Goal: Task Accomplishment & Management: Complete application form

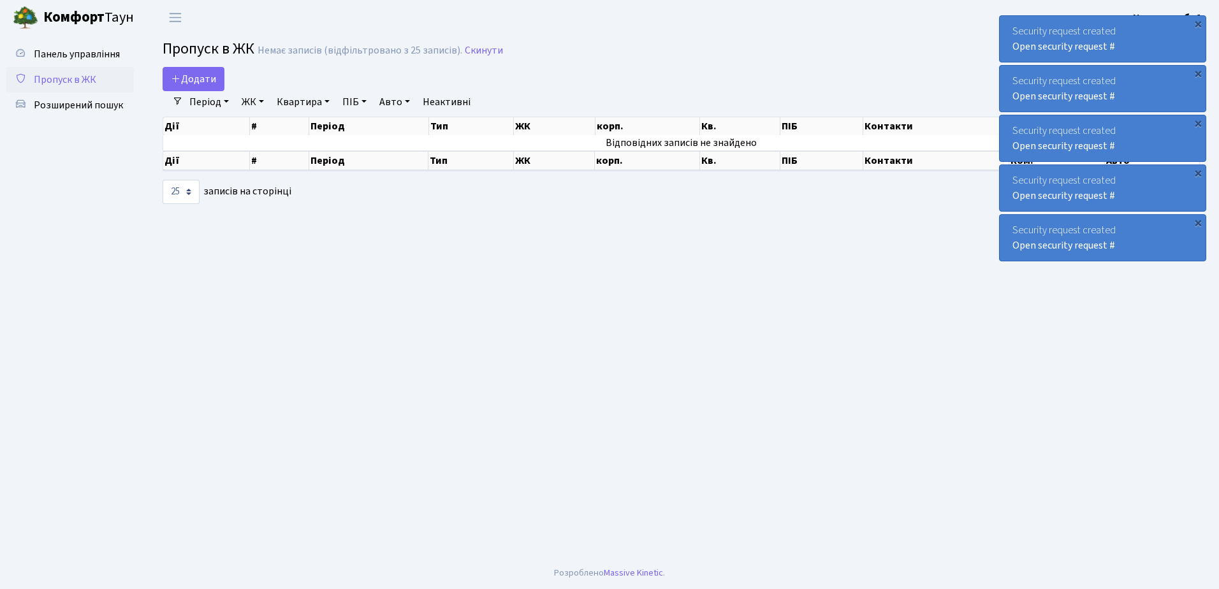
select select "25"
click at [74, 83] on span "Пропуск в ЖК" at bounding box center [65, 80] width 62 height 14
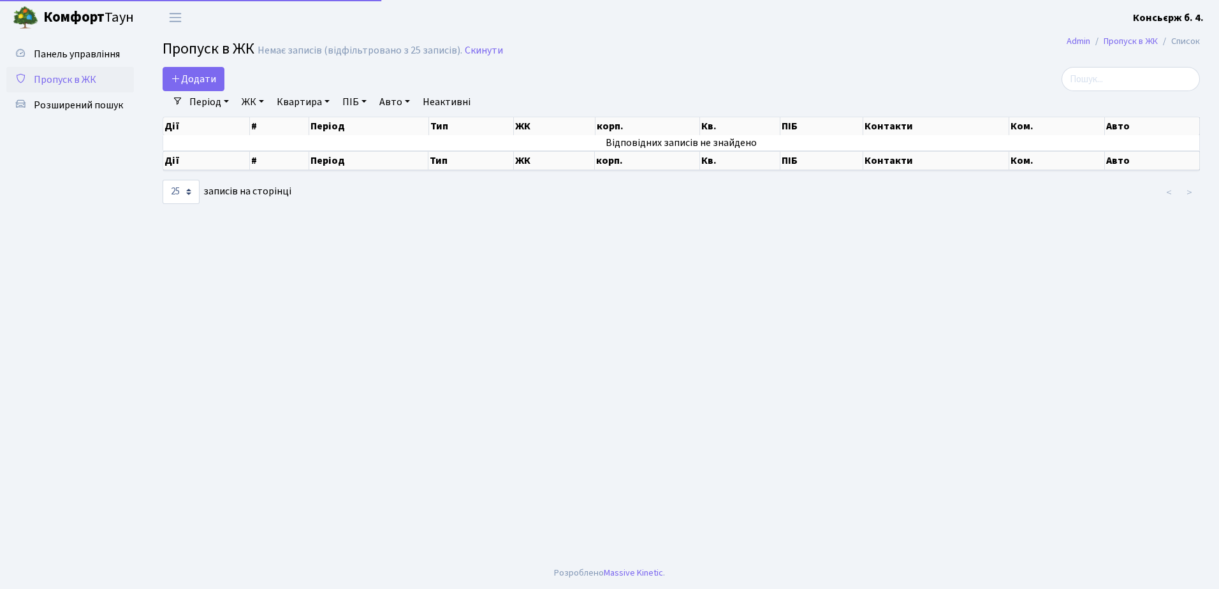
select select "25"
click at [210, 75] on span "Додати" at bounding box center [193, 79] width 45 height 14
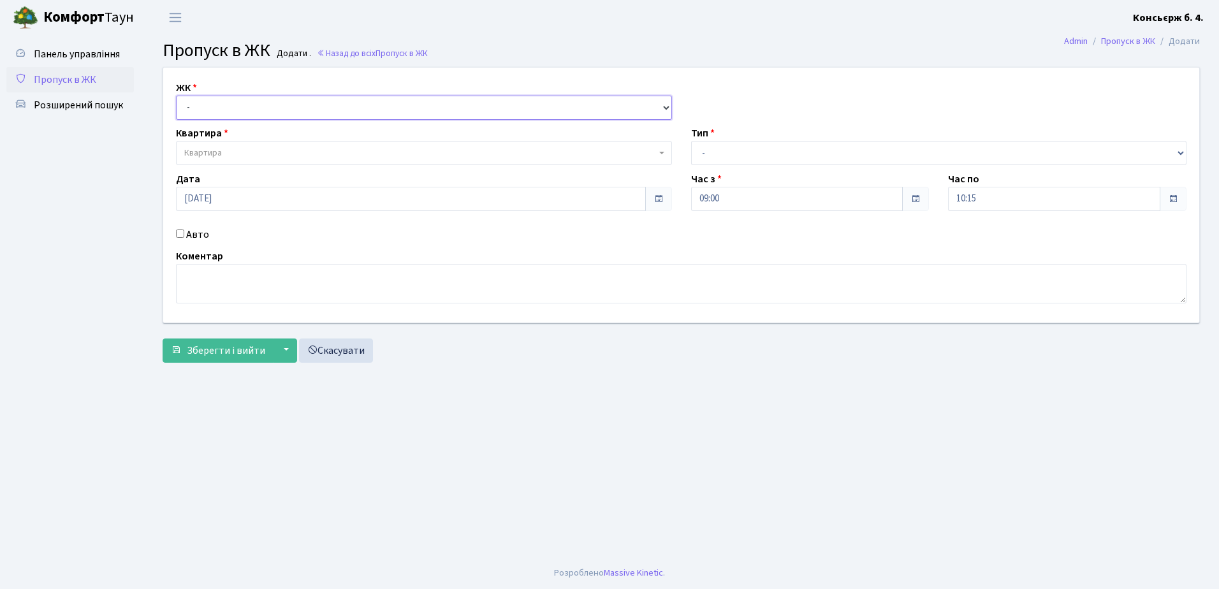
click at [226, 118] on select "- СП4, Столичне шосе, 5" at bounding box center [424, 108] width 496 height 24
select select "325"
click at [176, 96] on select "- СП4, Столичне шосе, 5" at bounding box center [424, 108] width 496 height 24
select select
click at [244, 153] on span "Квартира" at bounding box center [420, 153] width 472 height 13
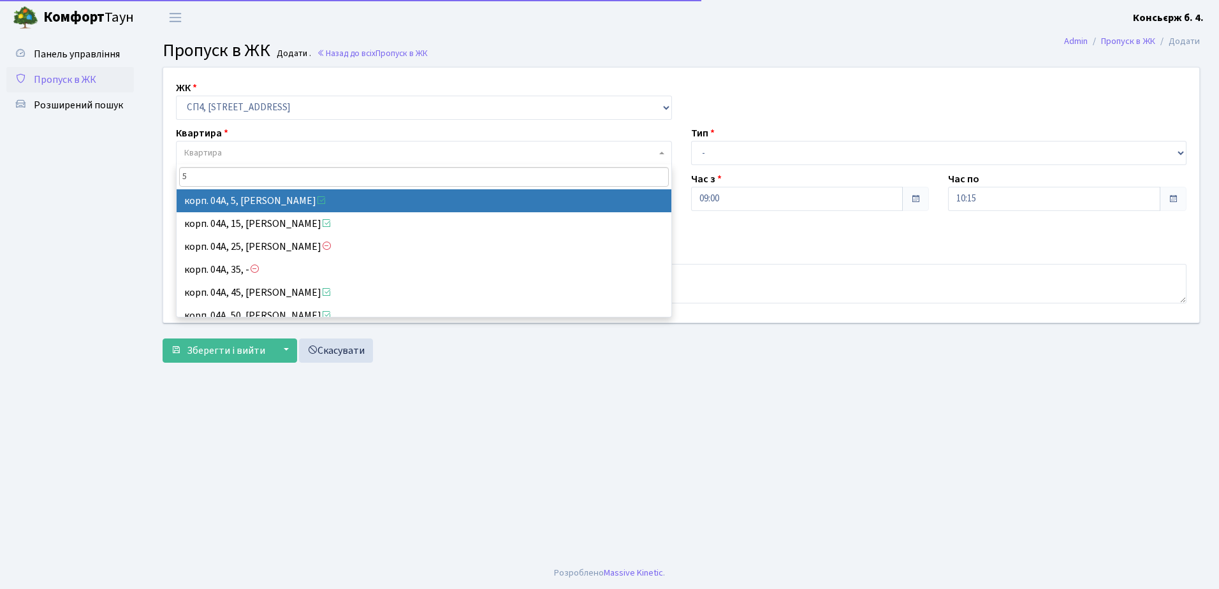
type input "5"
select select "21033"
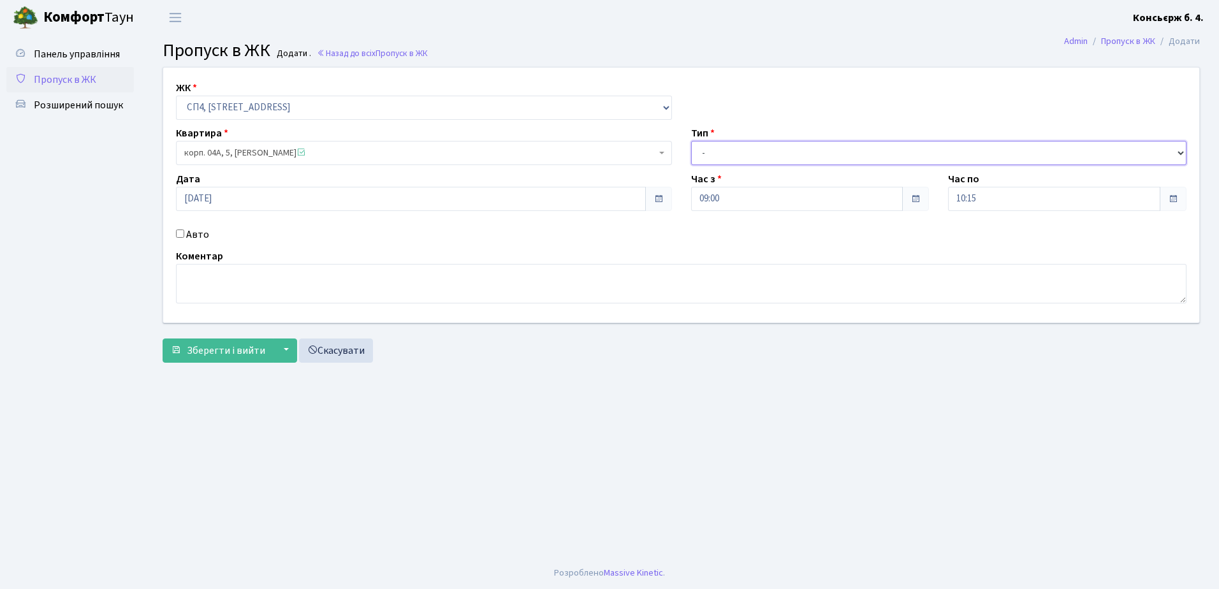
click at [697, 152] on select "- Доставка Таксі Гості Сервіс" at bounding box center [939, 153] width 496 height 24
select select "1"
click at [691, 141] on select "- Доставка Таксі Гості Сервіс" at bounding box center [939, 153] width 496 height 24
click at [175, 229] on div "Авто" at bounding box center [423, 234] width 515 height 15
click at [179, 233] on input "Авто" at bounding box center [180, 233] width 8 height 8
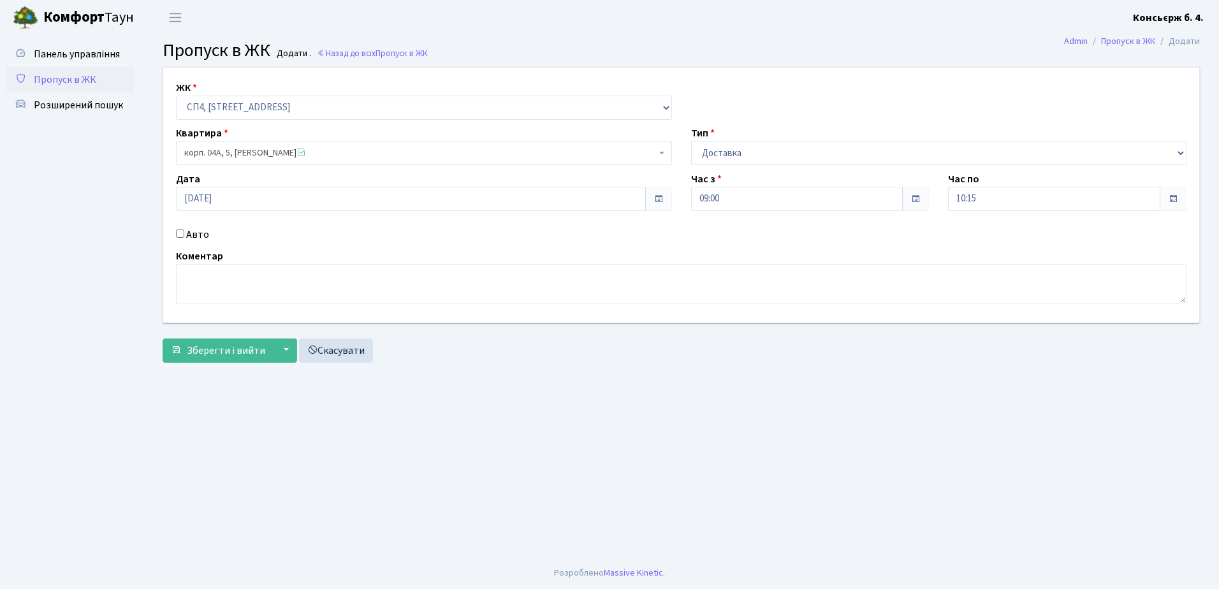
checkbox input "true"
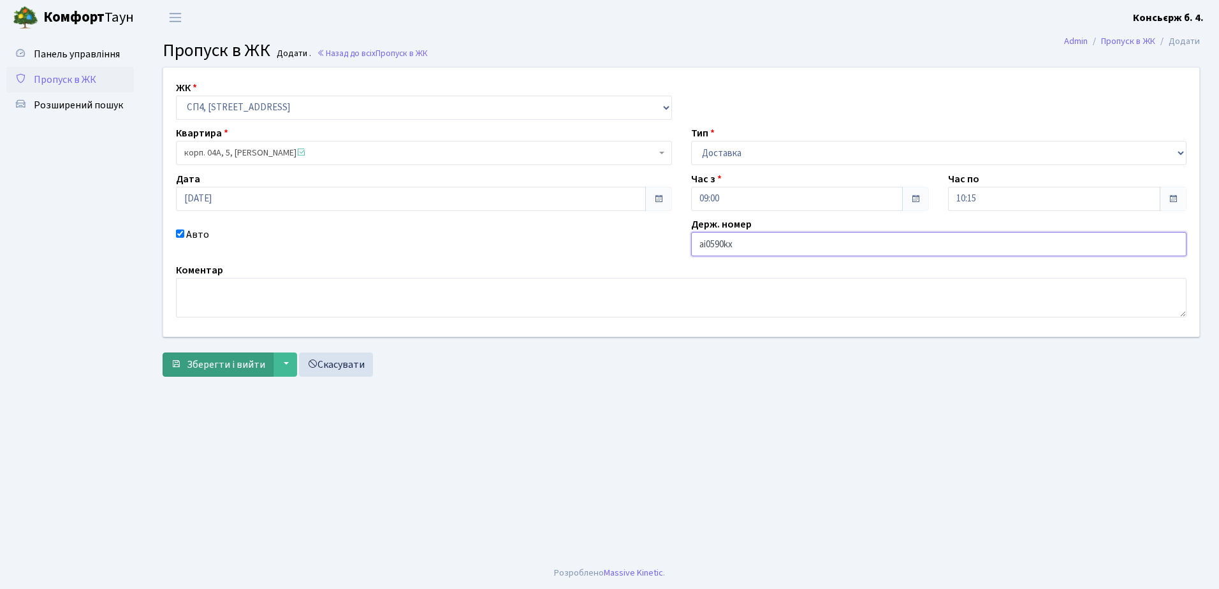
type input "ai0590kx"
click at [204, 358] on span "Зберегти і вийти" at bounding box center [226, 365] width 78 height 14
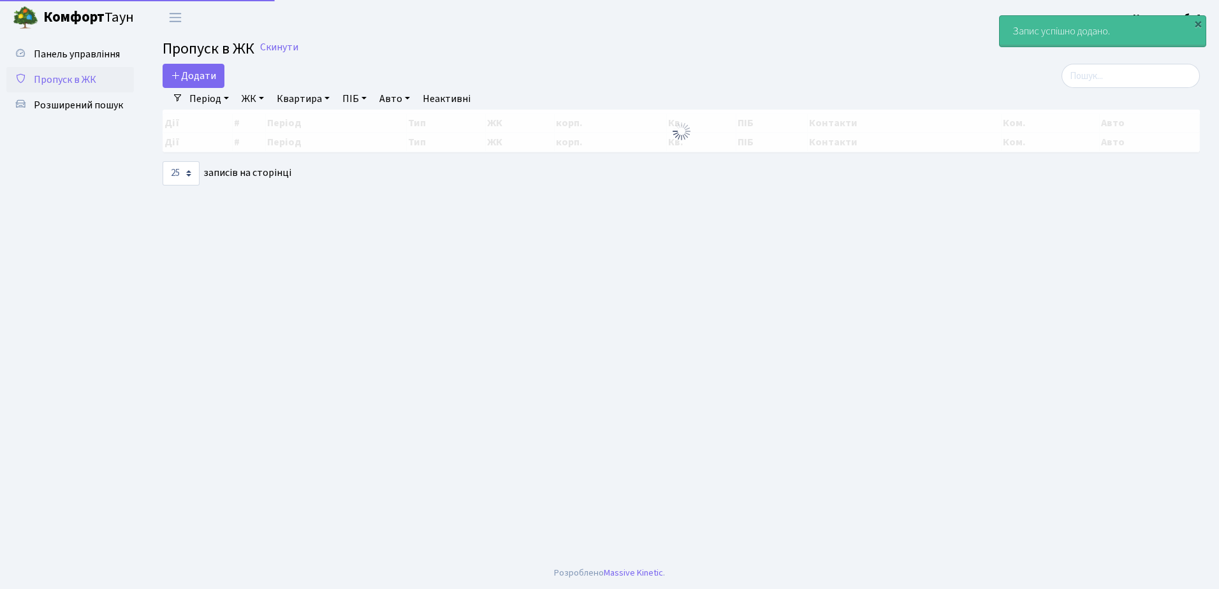
select select "25"
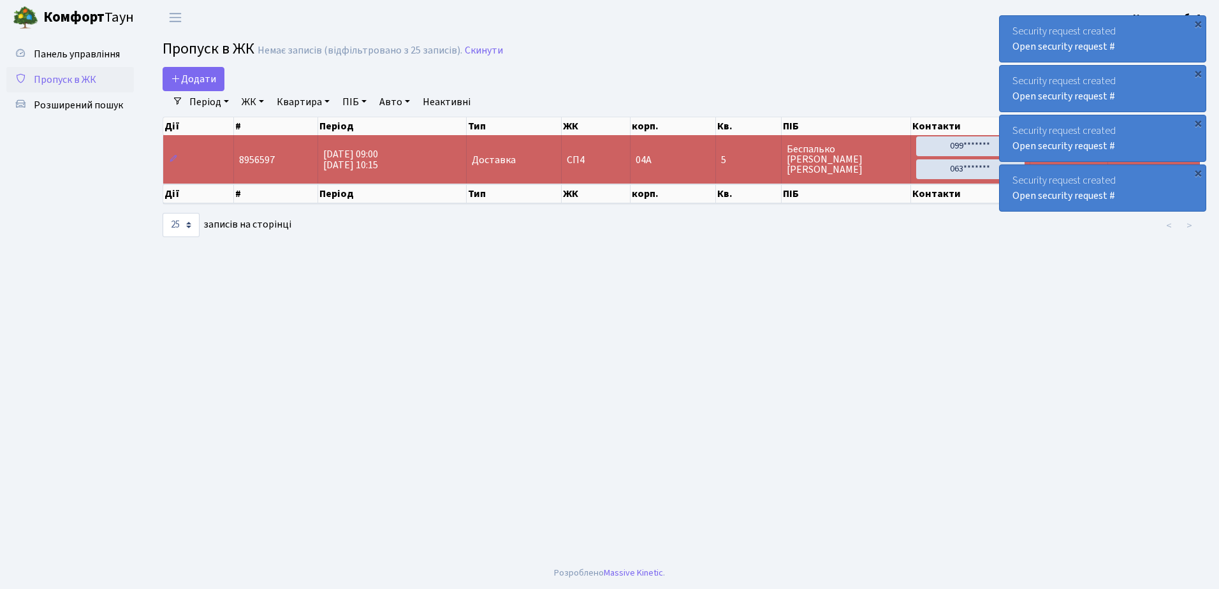
click at [69, 83] on span "Пропуск в ЖК" at bounding box center [65, 80] width 62 height 14
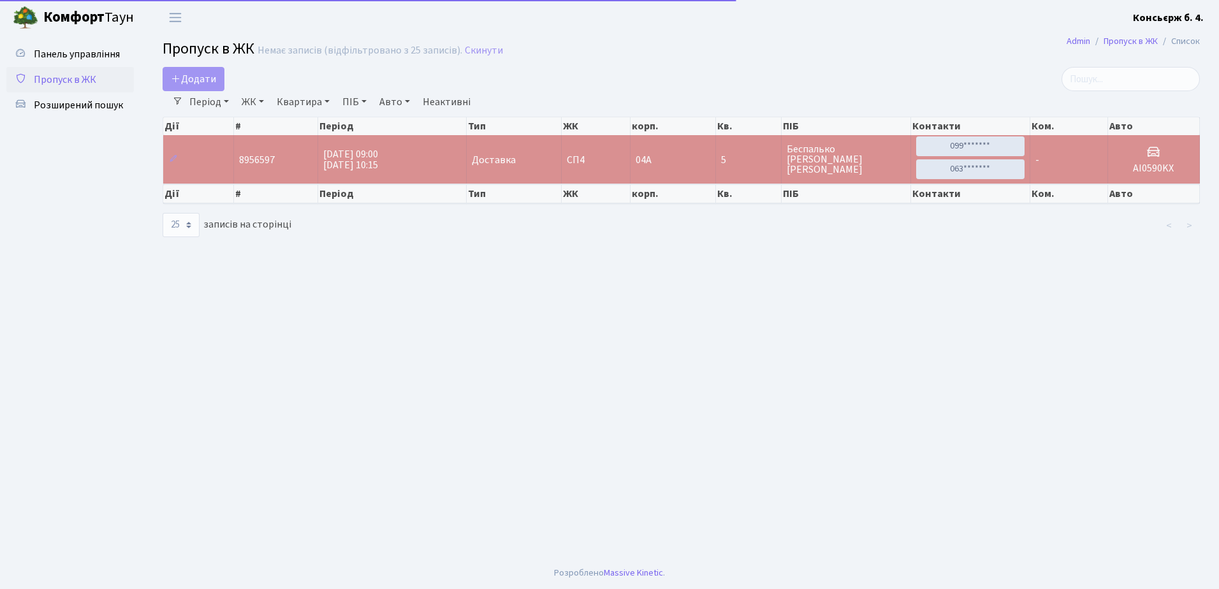
select select "25"
